Goal: Transaction & Acquisition: Purchase product/service

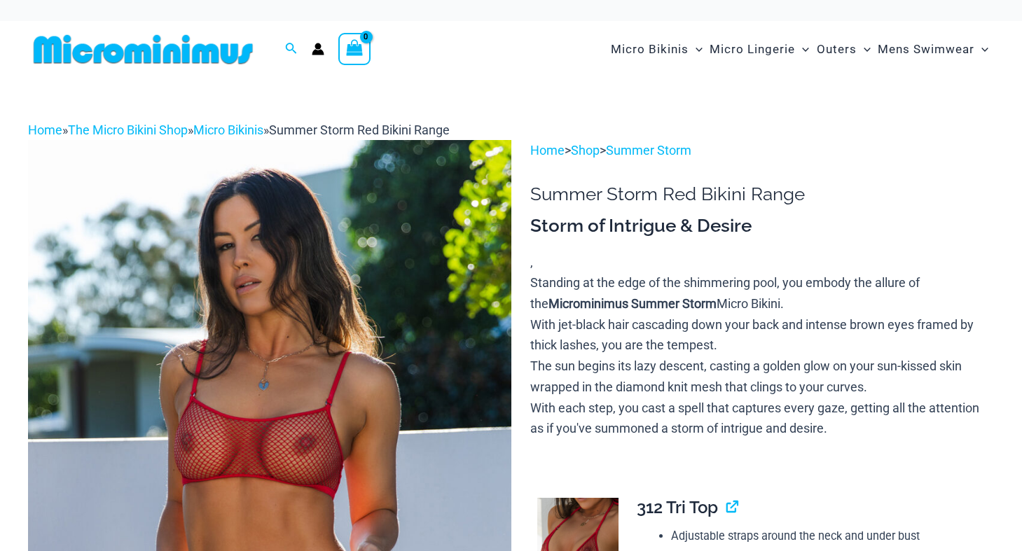
scroll to position [1, 0]
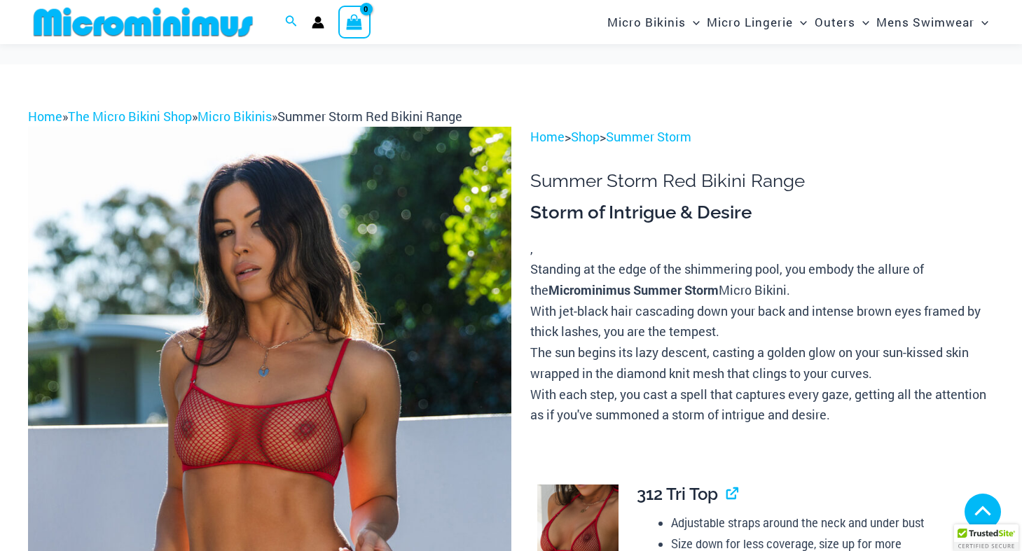
click at [422, 293] on img at bounding box center [269, 489] width 483 height 724
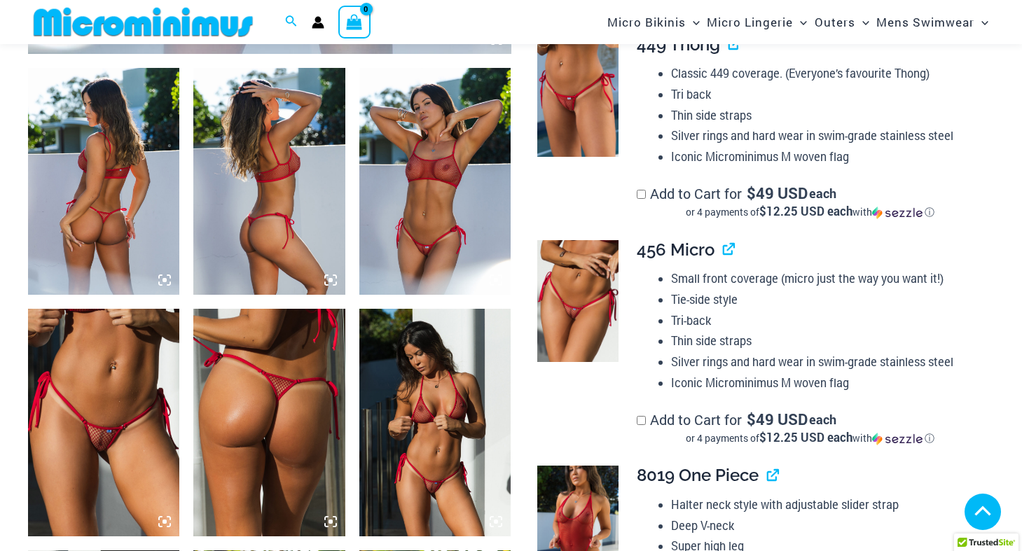
scroll to position [834, 0]
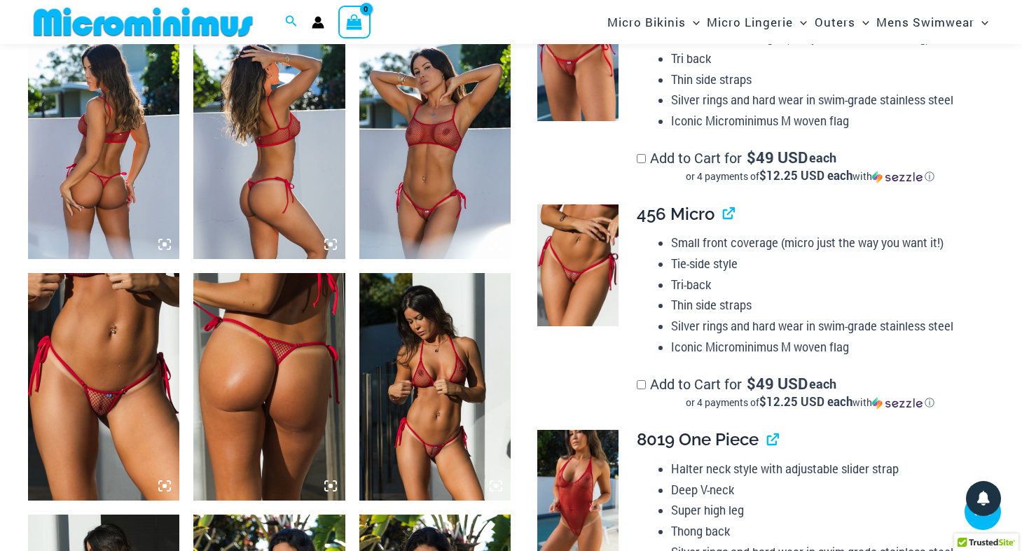
click at [440, 362] on img at bounding box center [434, 387] width 151 height 228
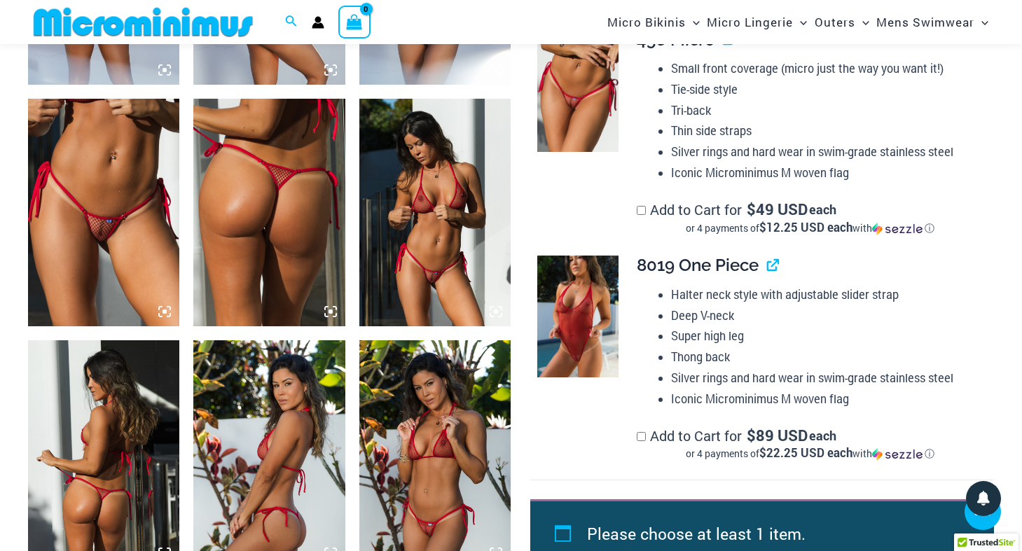
click at [435, 282] on img at bounding box center [434, 213] width 151 height 228
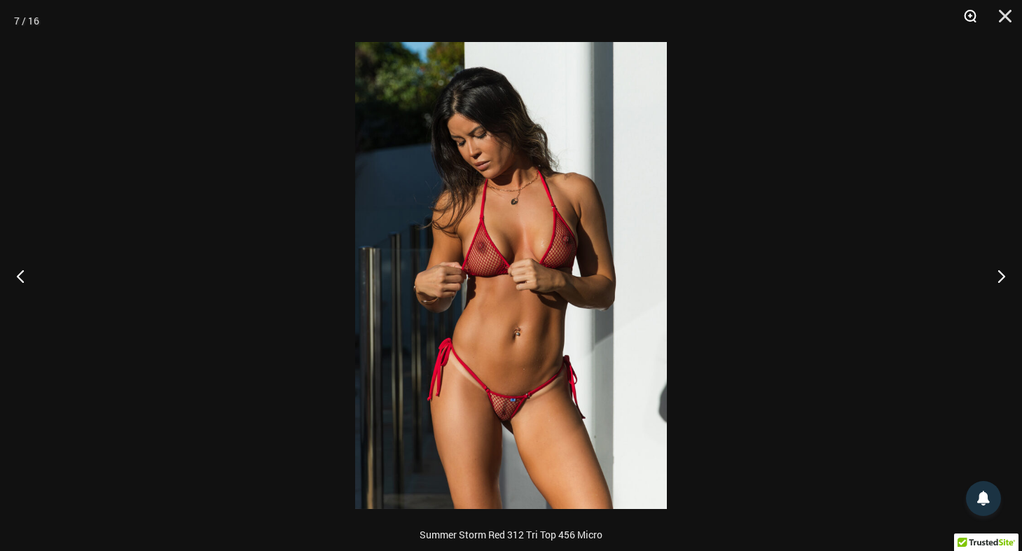
click at [970, 13] on button "Zoom" at bounding box center [964, 21] width 35 height 42
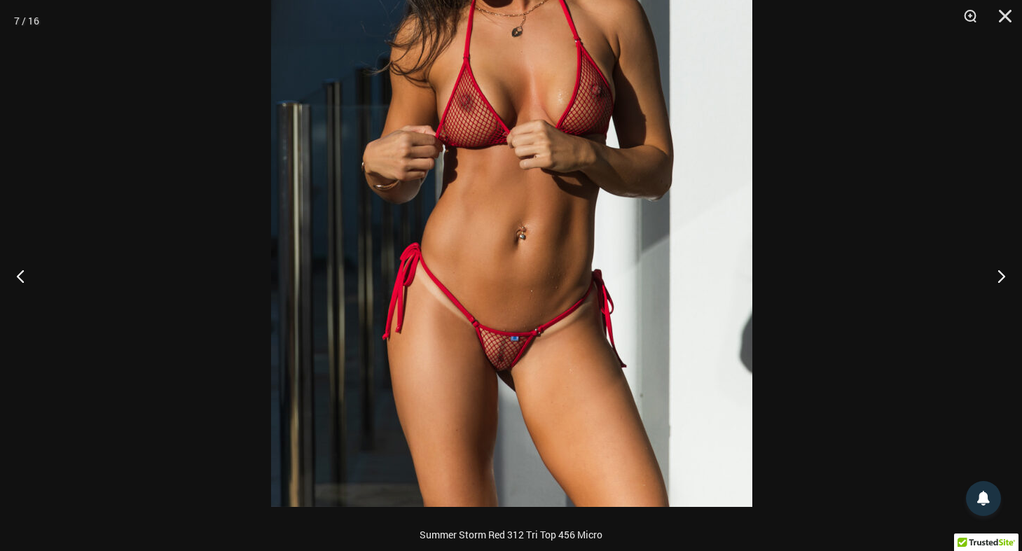
click at [665, 240] on img at bounding box center [511, 146] width 481 height 721
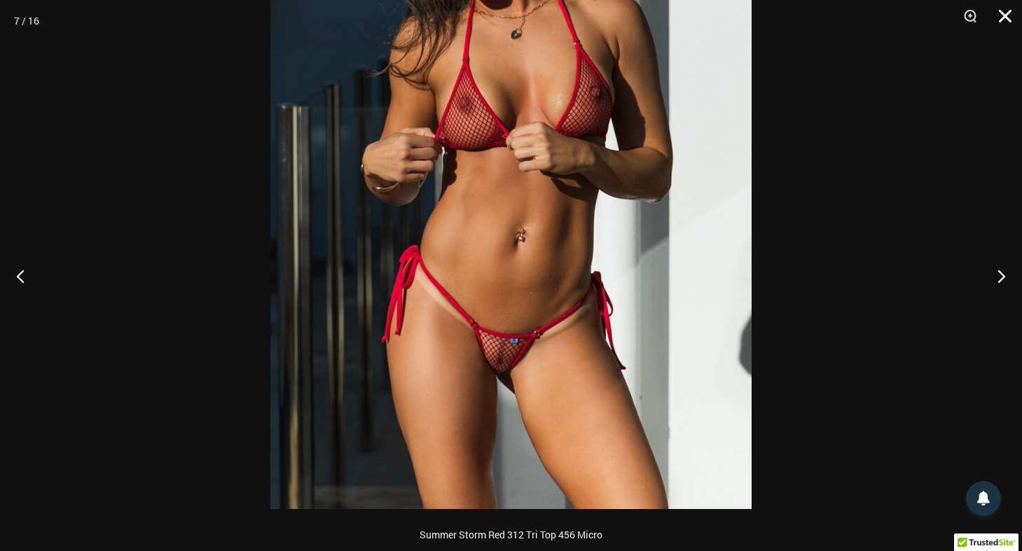
click at [1006, 13] on button "Close" at bounding box center [999, 21] width 35 height 42
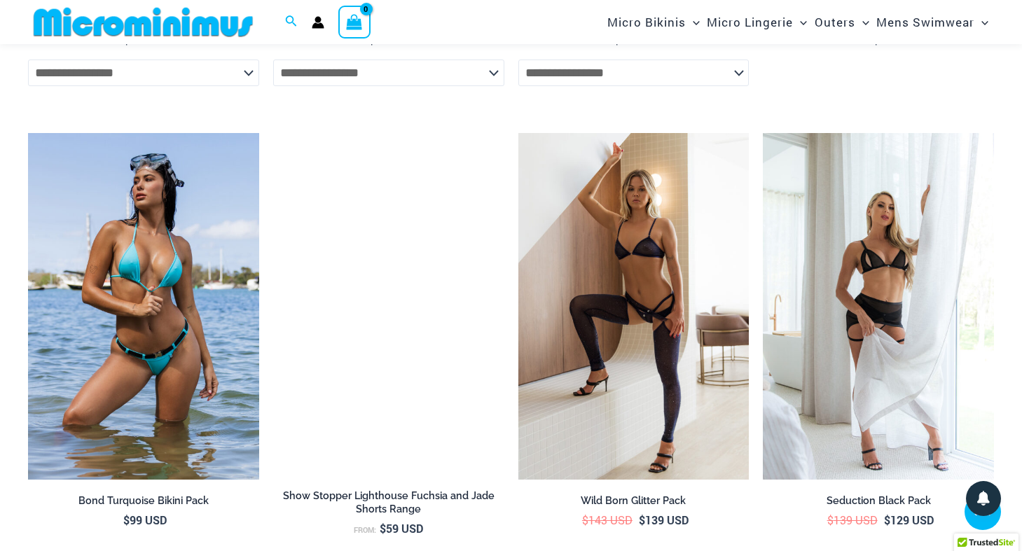
scroll to position [4650, 0]
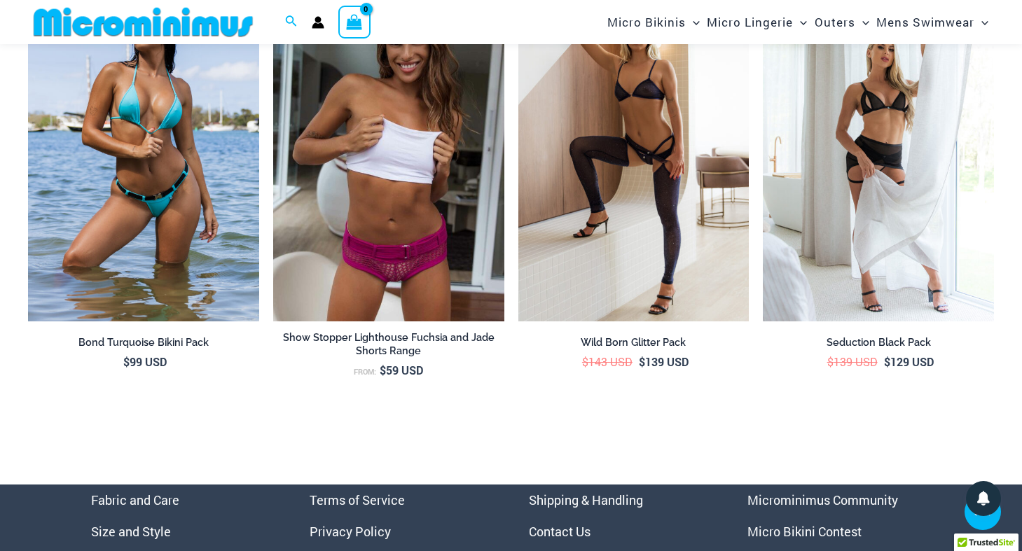
click at [842, 506] on link "Microminimus Community" at bounding box center [822, 500] width 151 height 17
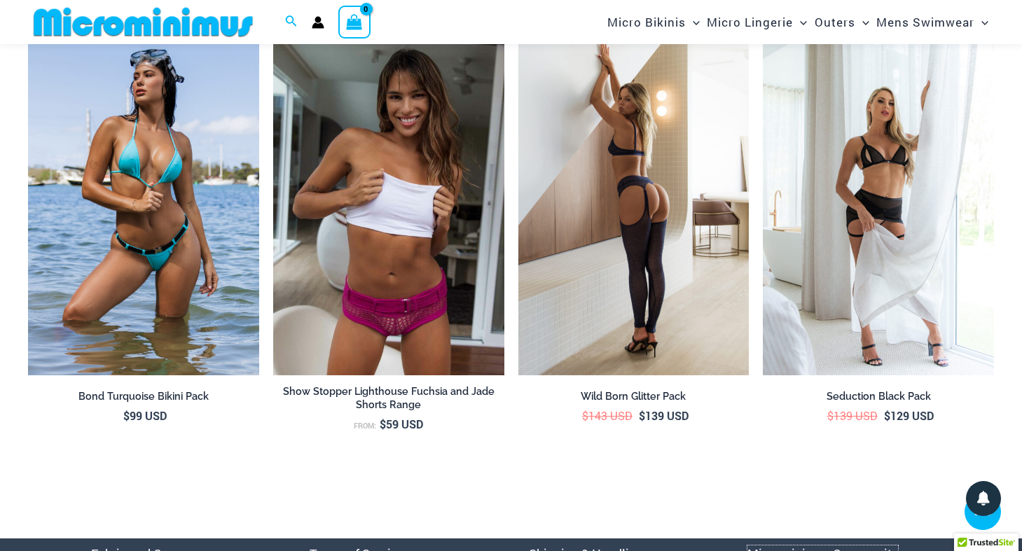
scroll to position [4580, 0]
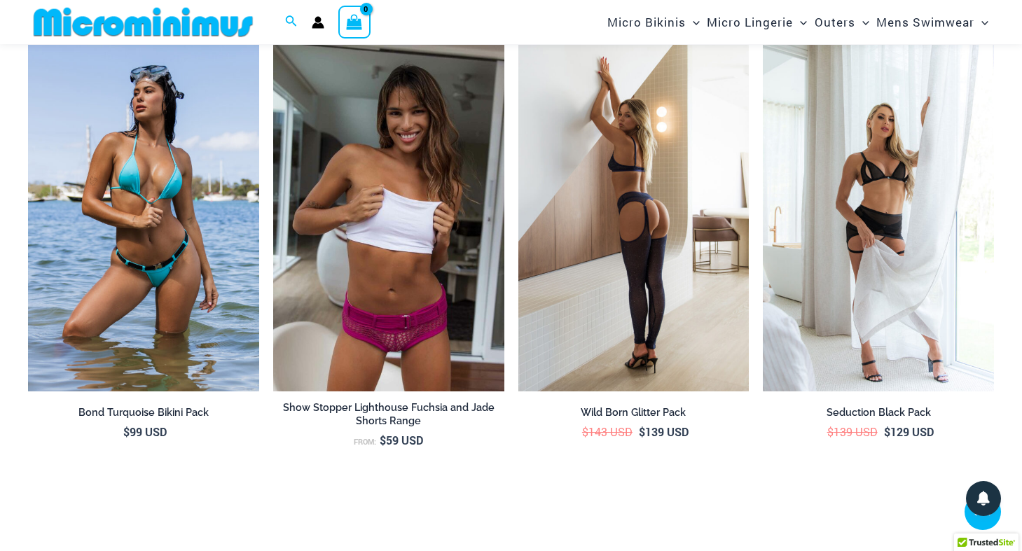
click at [688, 368] on img at bounding box center [633, 218] width 231 height 347
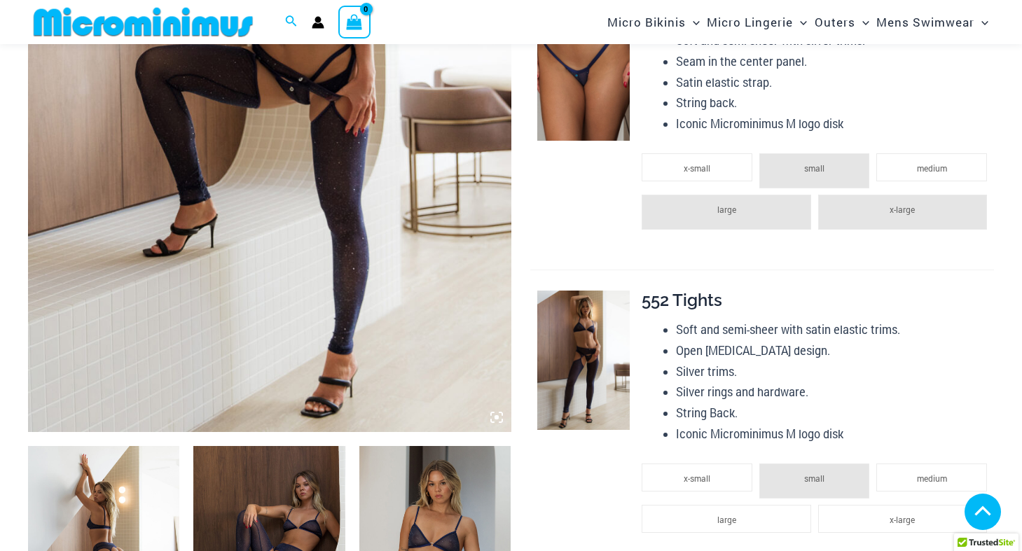
scroll to position [828, 0]
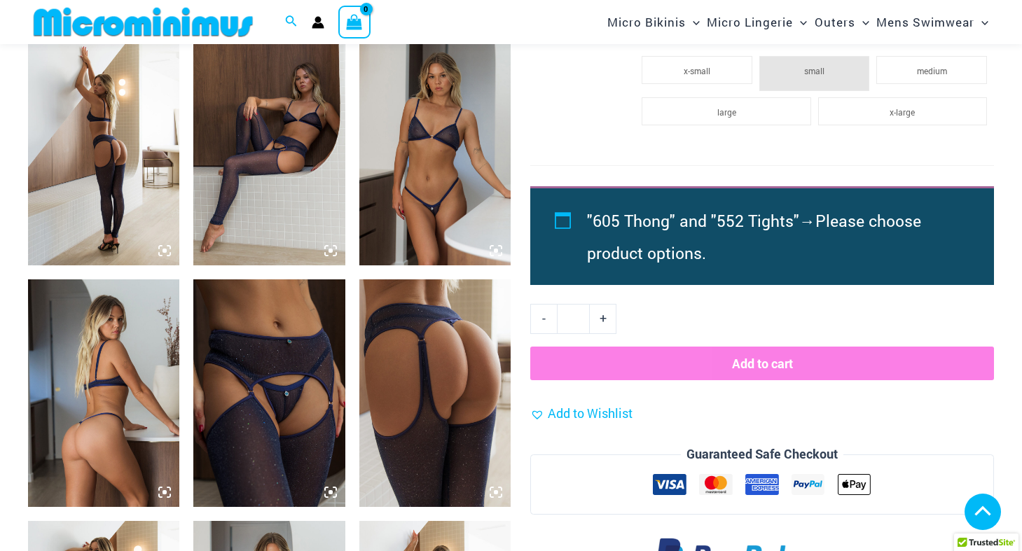
click at [307, 333] on img at bounding box center [268, 393] width 151 height 228
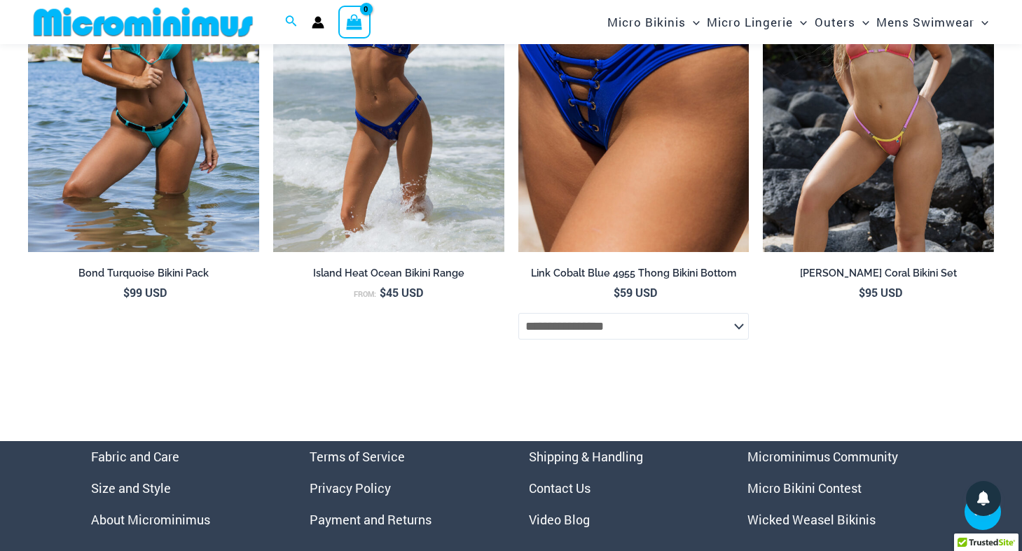
scroll to position [4259, 0]
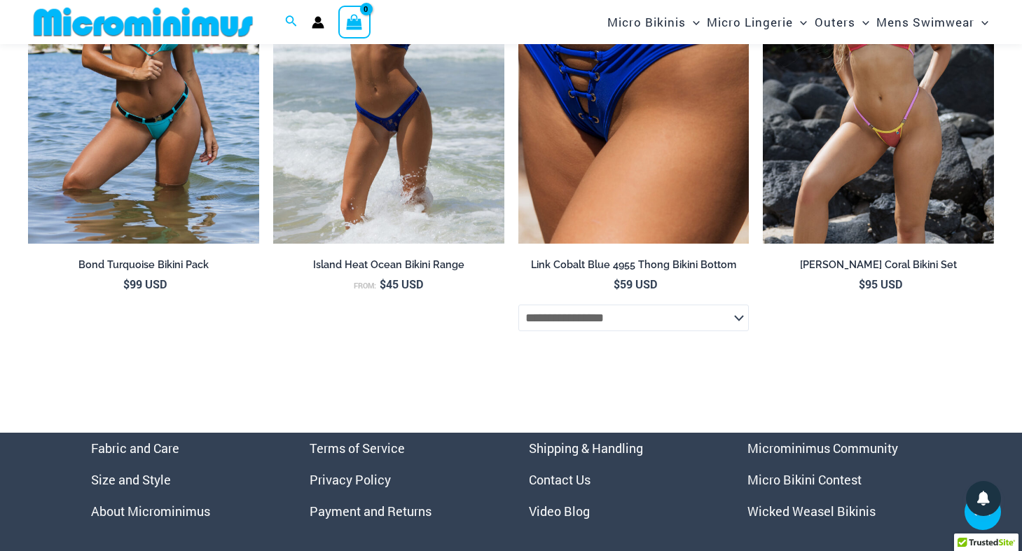
click at [789, 457] on link "Microminimus Community" at bounding box center [822, 448] width 151 height 17
